Goal: Book appointment/travel/reservation

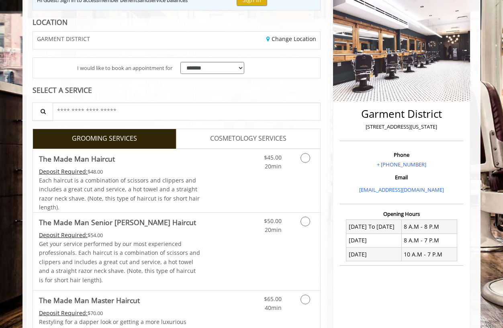
scroll to position [102, 0]
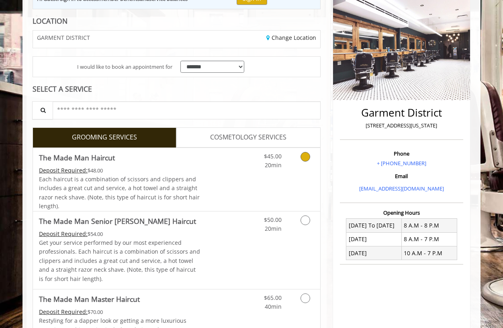
click at [304, 157] on icon "Grooming services" at bounding box center [305, 157] width 10 height 10
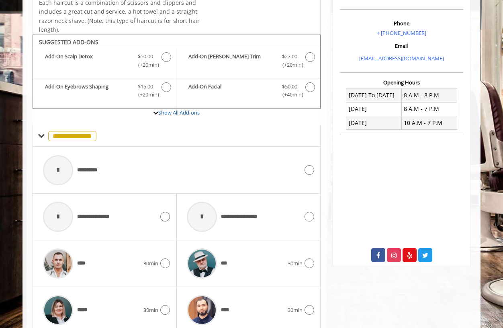
scroll to position [264, 0]
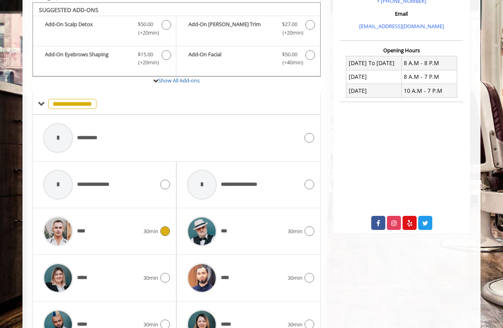
click at [163, 229] on icon at bounding box center [165, 231] width 10 height 10
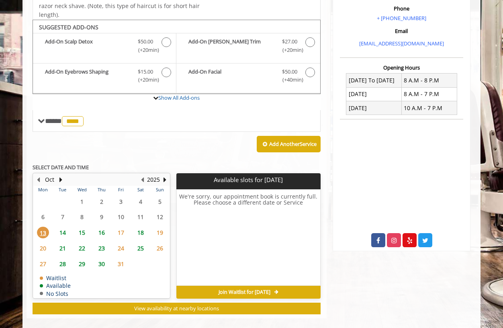
scroll to position [253, 0]
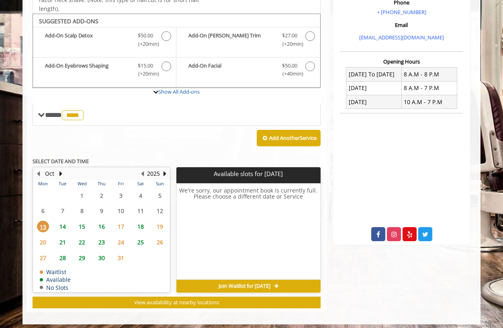
click at [101, 223] on span "16" at bounding box center [102, 227] width 12 height 12
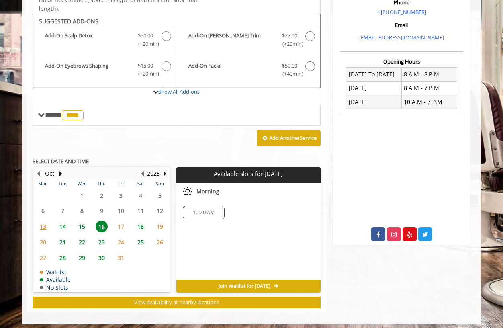
click at [200, 214] on div "10:20 AM" at bounding box center [203, 213] width 41 height 14
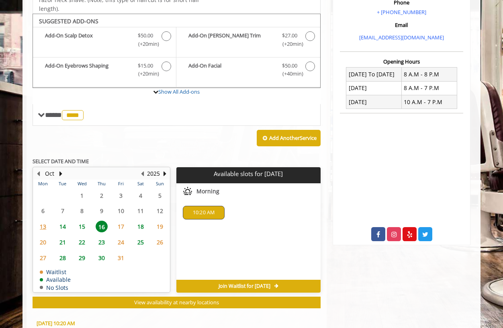
scroll to position [396, 0]
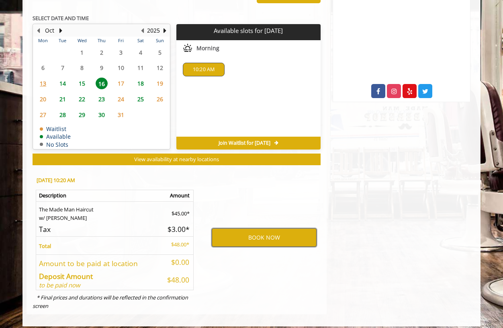
click at [241, 237] on button "BOOK NOW" at bounding box center [264, 237] width 105 height 18
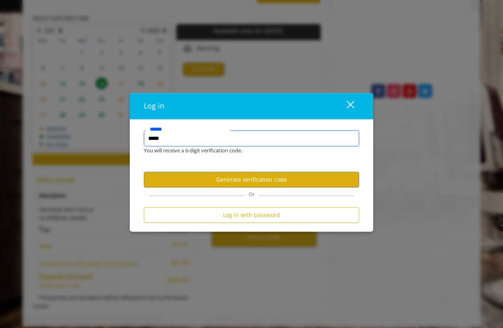
type input "******"
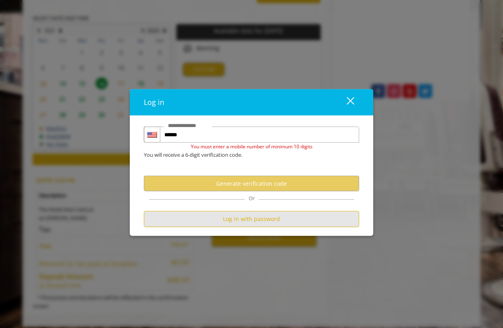
click at [240, 223] on button "Log in with password" at bounding box center [251, 219] width 215 height 16
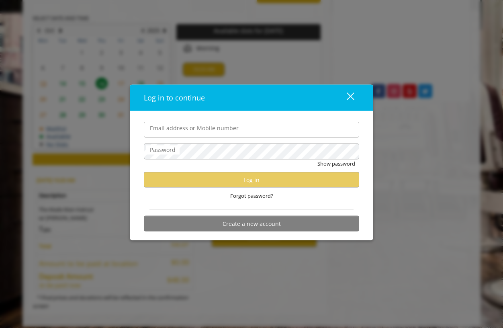
scroll to position [0, 0]
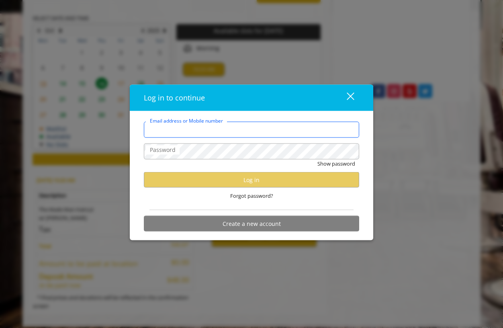
type input "**********"
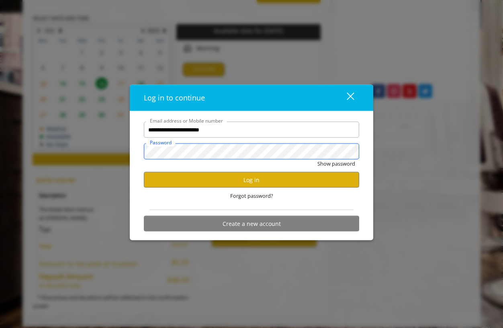
click at [336, 164] on button "Show password" at bounding box center [336, 163] width 38 height 8
click at [278, 180] on button "Log in" at bounding box center [251, 180] width 215 height 16
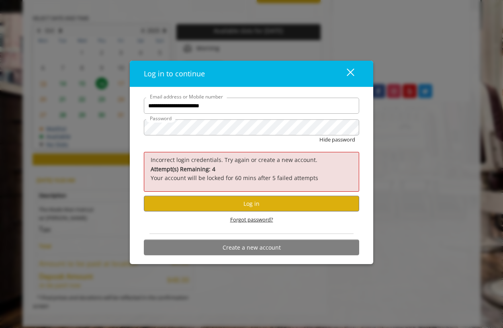
click at [258, 221] on span "Forgot password?" at bounding box center [251, 219] width 43 height 8
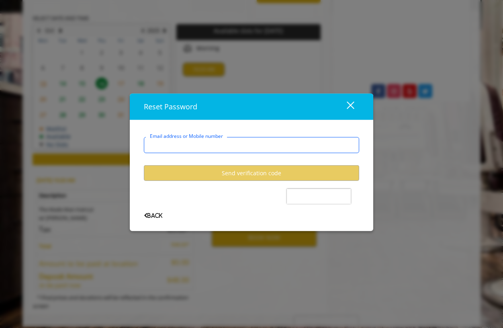
type input "**********"
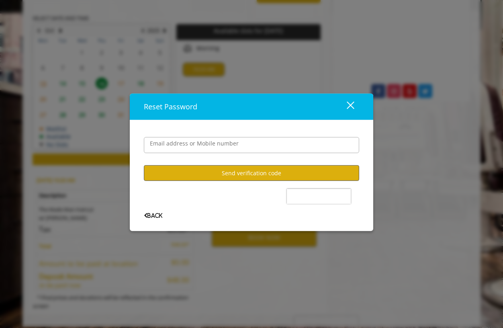
click at [217, 176] on button "Send verification code" at bounding box center [251, 173] width 215 height 16
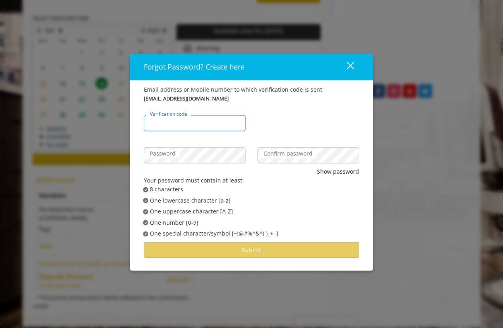
click at [200, 121] on input "Verification code" at bounding box center [195, 123] width 102 height 16
type input "******"
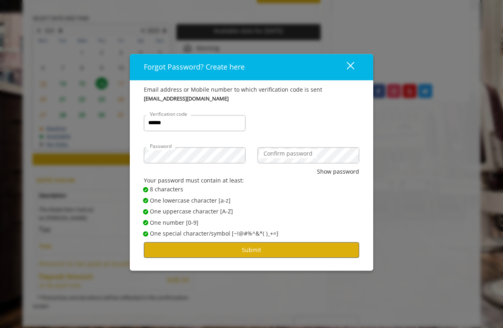
click at [237, 245] on button "Submit" at bounding box center [251, 250] width 215 height 16
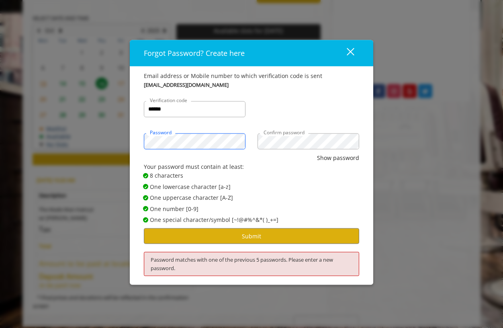
click at [90, 141] on div "Forgot Password? Create here close Email address or Mobile number to which veri…" at bounding box center [251, 164] width 503 height 328
click at [338, 158] on button "Show password" at bounding box center [338, 157] width 42 height 9
click at [258, 231] on button "Submit" at bounding box center [251, 236] width 215 height 16
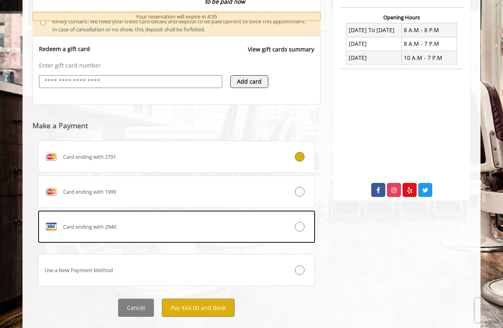
scroll to position [300, 0]
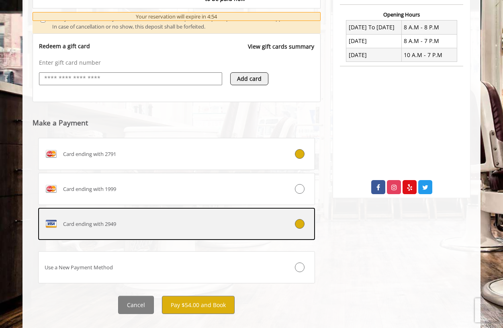
click at [297, 219] on icon at bounding box center [300, 224] width 10 height 10
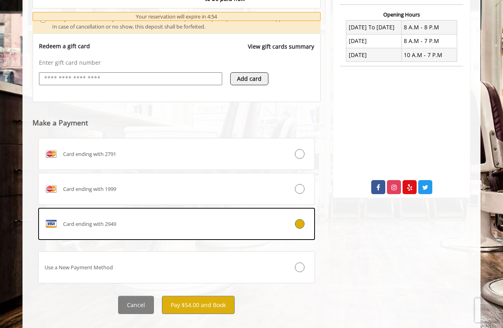
scroll to position [291, 0]
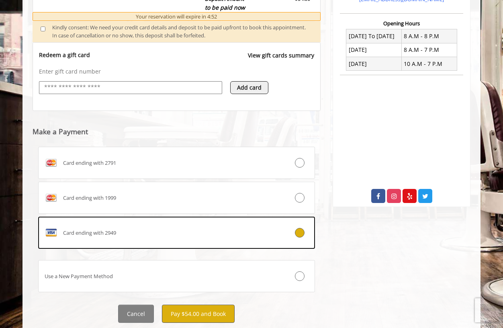
click at [200, 310] on button "Pay $54.00 and Book" at bounding box center [198, 314] width 73 height 18
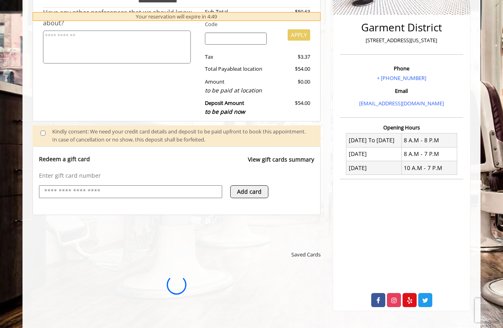
scroll to position [0, 0]
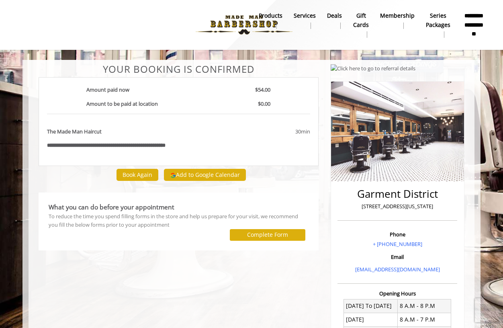
click at [266, 232] on label "Complete Form" at bounding box center [267, 234] width 41 height 6
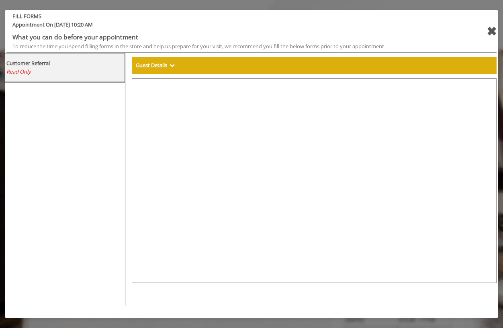
select select "***"
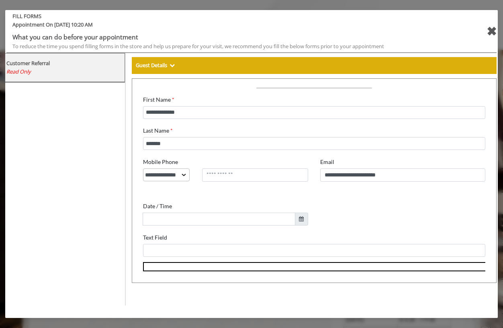
scroll to position [57, 0]
click at [491, 29] on div "✖" at bounding box center [492, 31] width 10 height 19
